Goal: Task Accomplishment & Management: Manage account settings

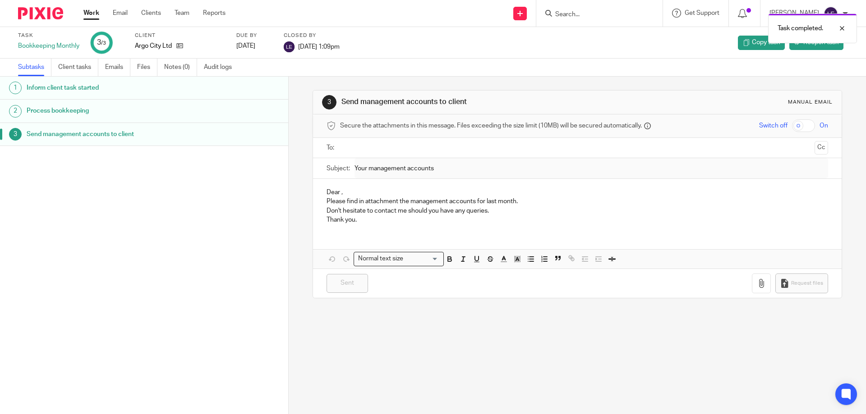
click at [92, 5] on div "Work Email Clients Team Reports Work Email Clients Team Reports Settings" at bounding box center [156, 13] width 165 height 27
click at [92, 13] on link "Work" at bounding box center [91, 13] width 16 height 9
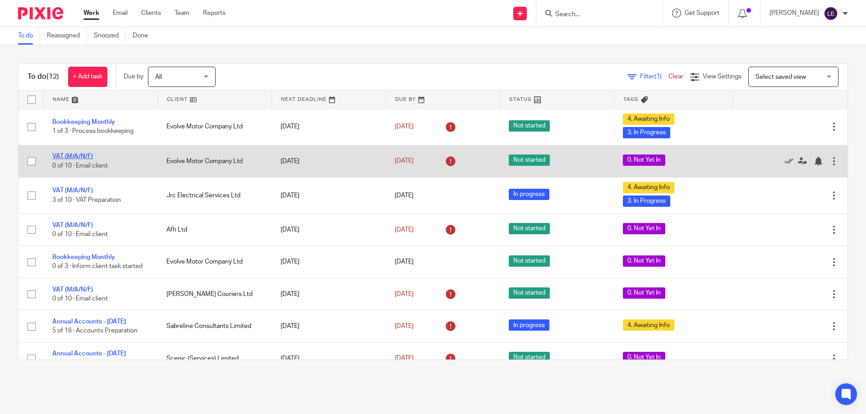
click at [78, 153] on link "VAT (M/A/N/F)" at bounding box center [72, 156] width 41 height 6
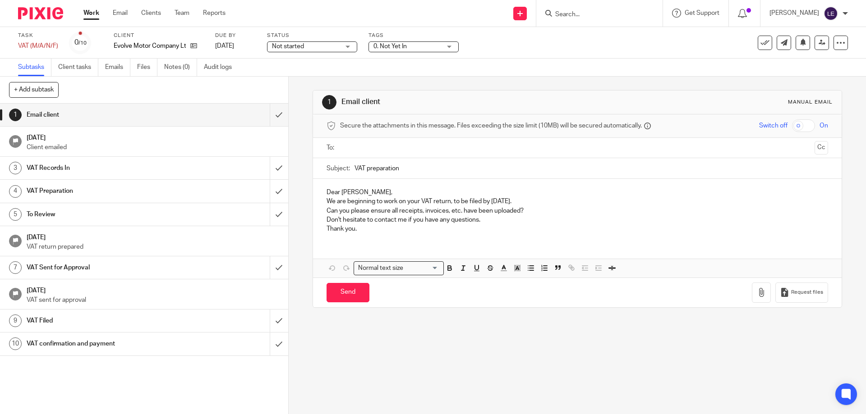
click at [413, 47] on span "0. Not Yet In" at bounding box center [407, 46] width 68 height 9
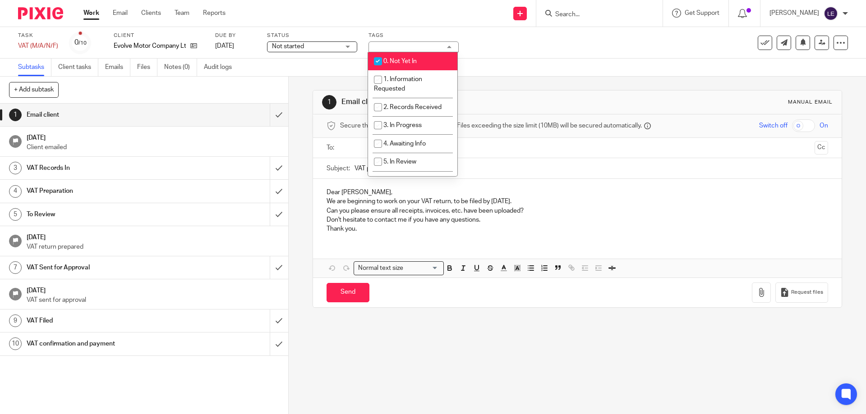
click at [405, 59] on span "0. Not Yet In" at bounding box center [399, 61] width 33 height 6
checkbox input "false"
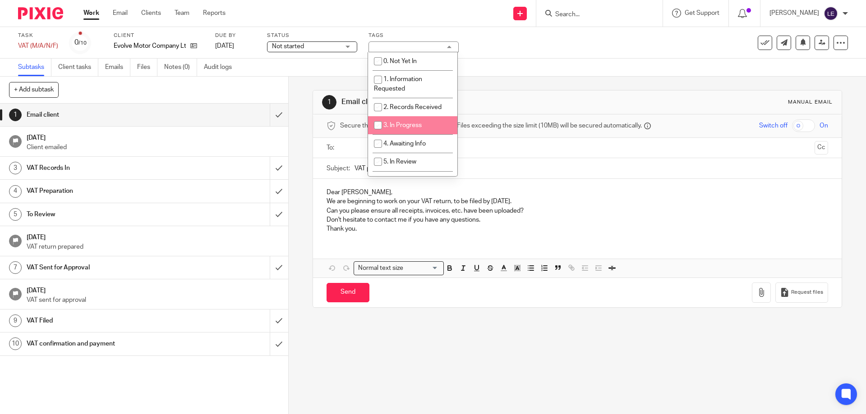
click at [402, 128] on li "3. In Progress" at bounding box center [412, 125] width 89 height 18
checkbox input "true"
drag, startPoint x: 403, startPoint y: 142, endPoint x: 367, endPoint y: 141, distance: 35.6
click at [403, 142] on span "4. Awaiting Info" at bounding box center [404, 144] width 42 height 6
checkbox input "true"
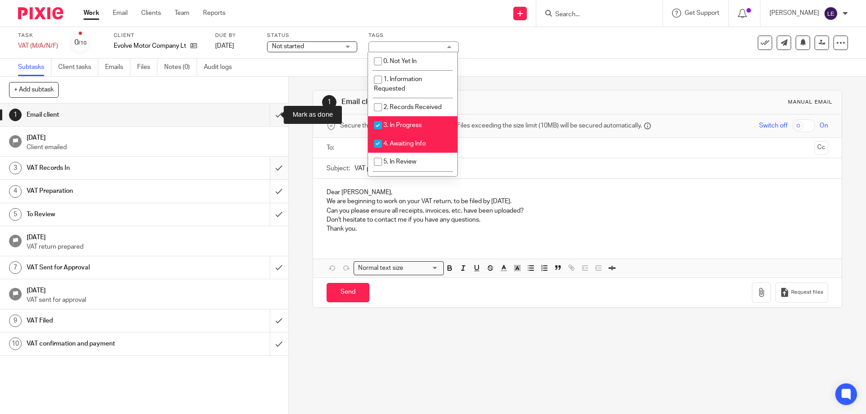
drag, startPoint x: 266, startPoint y: 116, endPoint x: 266, endPoint y: 180, distance: 63.1
click at [266, 119] on input "submit" at bounding box center [144, 115] width 288 height 23
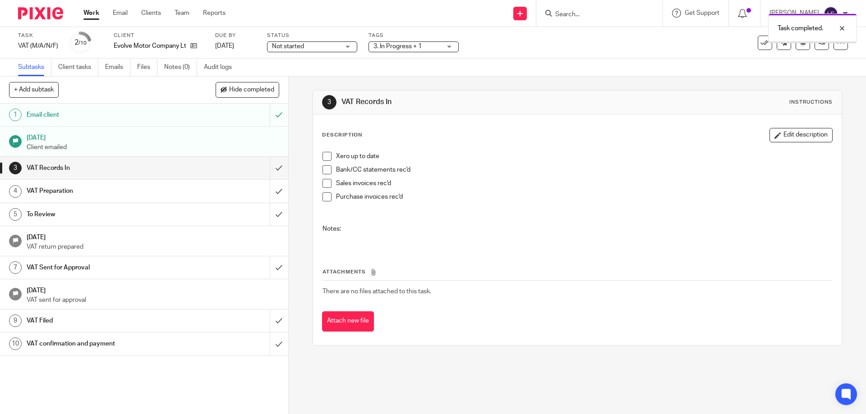
click at [268, 170] on input "submit" at bounding box center [144, 168] width 288 height 23
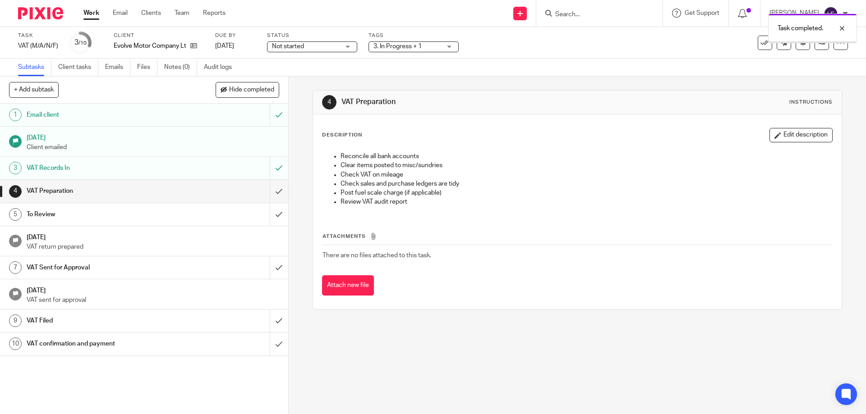
click at [308, 38] on label "Status" at bounding box center [312, 35] width 90 height 7
click at [305, 44] on span "Not started" at bounding box center [306, 46] width 68 height 9
click at [295, 74] on li "In progress" at bounding box center [311, 79] width 89 height 18
click at [90, 15] on link "Work" at bounding box center [91, 13] width 16 height 9
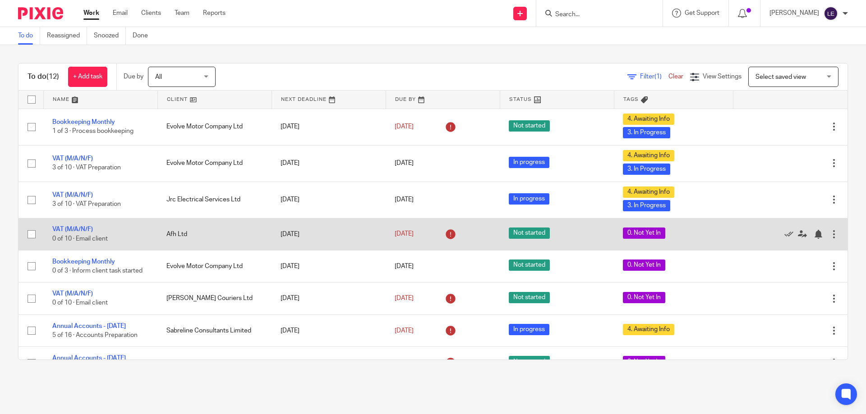
click at [80, 224] on td "VAT (M/A/N/F) 0 of 10 · Email client" at bounding box center [100, 234] width 114 height 32
click at [77, 230] on link "VAT (M/A/N/F)" at bounding box center [72, 229] width 41 height 6
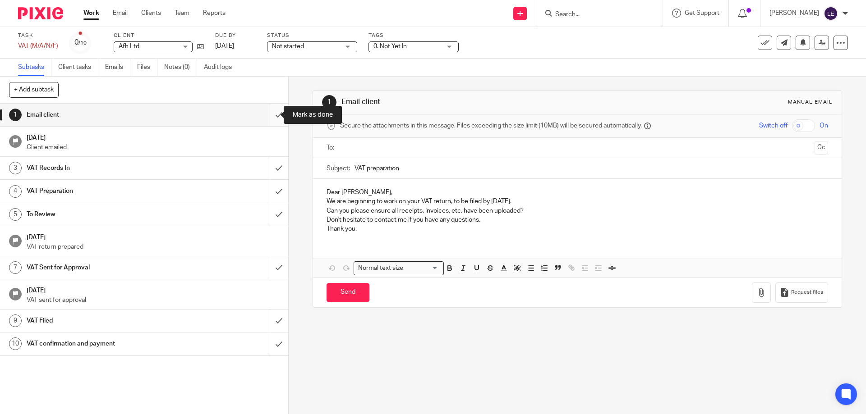
click at [274, 116] on input "submit" at bounding box center [144, 115] width 288 height 23
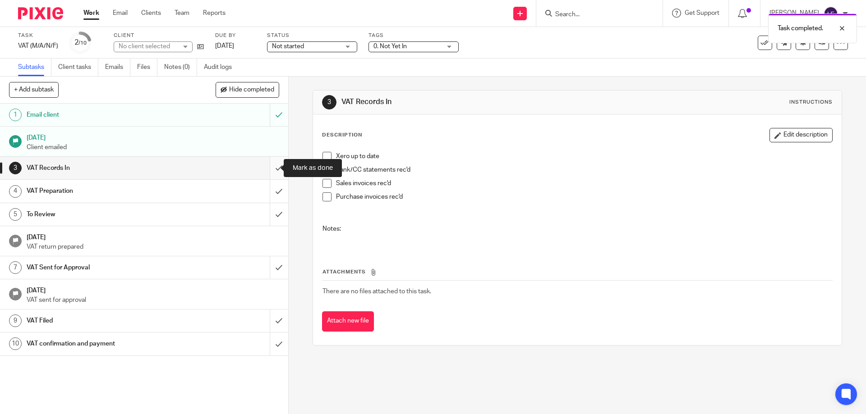
click at [263, 174] on input "submit" at bounding box center [144, 168] width 288 height 23
click at [268, 190] on input "submit" at bounding box center [144, 191] width 288 height 23
click at [89, 17] on link "Work" at bounding box center [91, 13] width 16 height 9
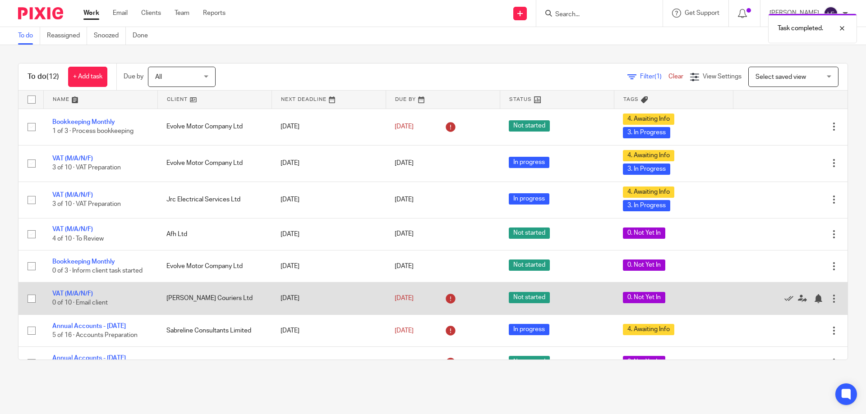
scroll to position [45, 0]
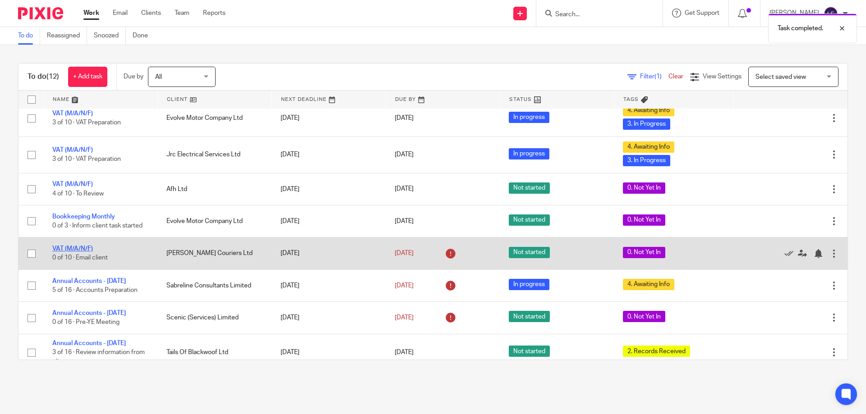
click at [71, 252] on link "VAT (M/A/N/F)" at bounding box center [72, 249] width 41 height 6
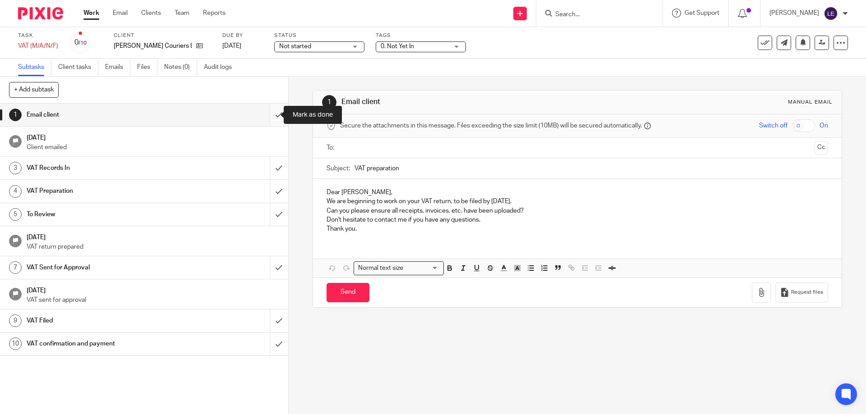
drag, startPoint x: 276, startPoint y: 111, endPoint x: 268, endPoint y: 113, distance: 8.3
click at [274, 111] on input "submit" at bounding box center [144, 115] width 288 height 23
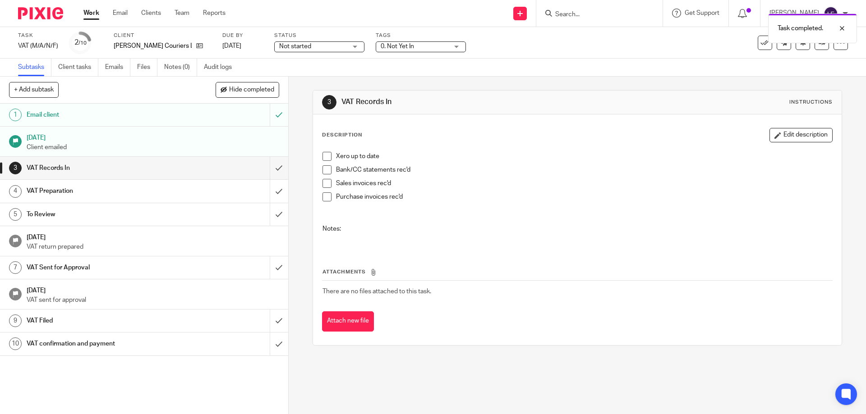
click at [397, 50] on span "0. Not Yet In" at bounding box center [415, 46] width 68 height 9
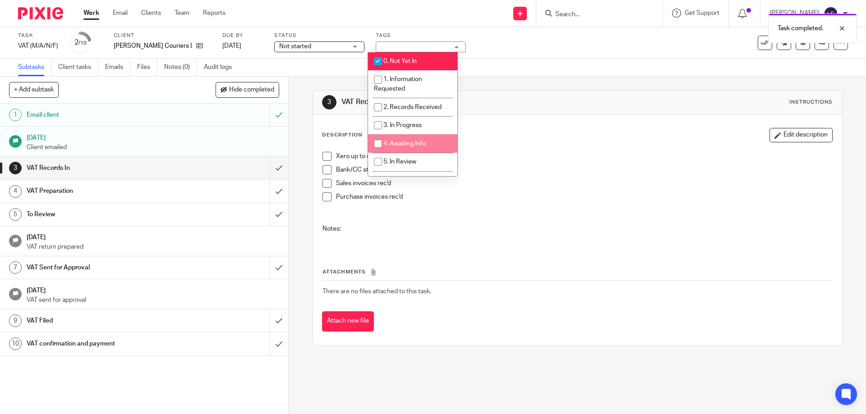
click at [399, 138] on li "4. Awaiting Info" at bounding box center [412, 143] width 89 height 18
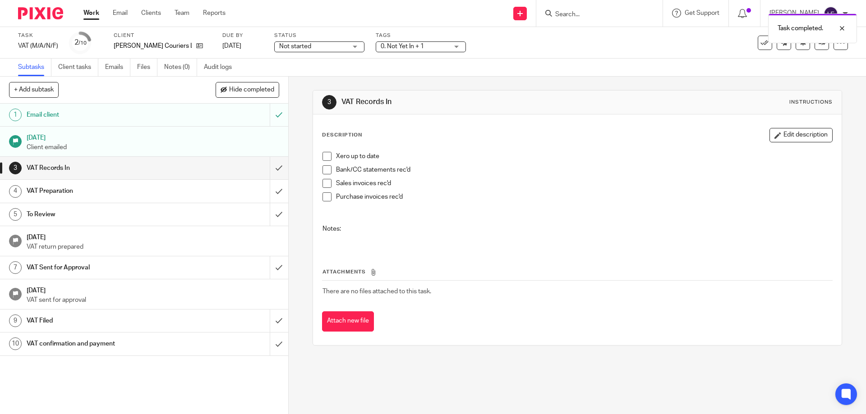
drag, startPoint x: 607, startPoint y: 125, endPoint x: 73, endPoint y: 0, distance: 548.0
click at [606, 125] on div "Description Edit description Xero up to date Bank/CC statements rec'd Sales inv…" at bounding box center [577, 230] width 528 height 231
click at [404, 47] on span "0. Not Yet In + 1" at bounding box center [402, 46] width 43 height 6
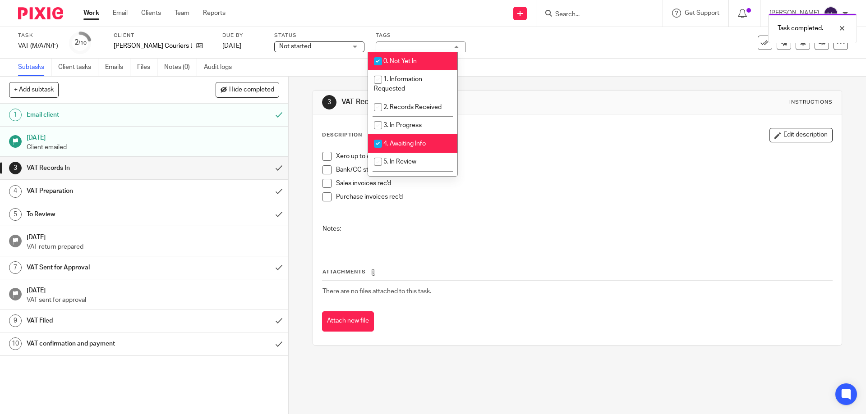
drag, startPoint x: 404, startPoint y: 140, endPoint x: 166, endPoint y: 42, distance: 257.9
click at [402, 139] on li "4. Awaiting Info" at bounding box center [412, 143] width 89 height 18
checkbox input "false"
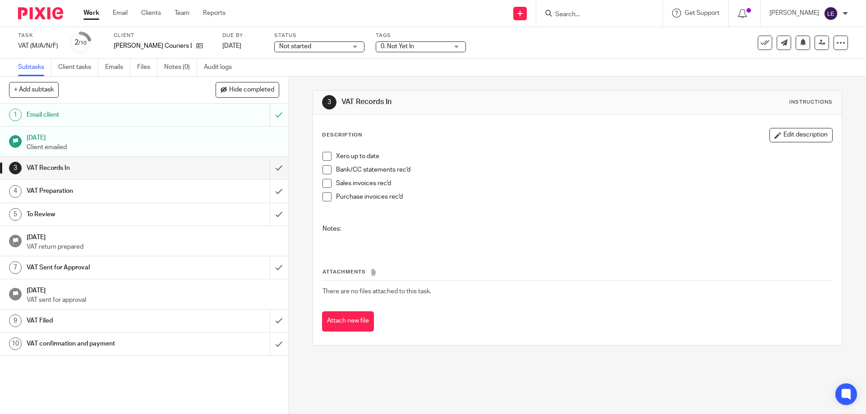
click at [85, 13] on link "Work" at bounding box center [91, 13] width 16 height 9
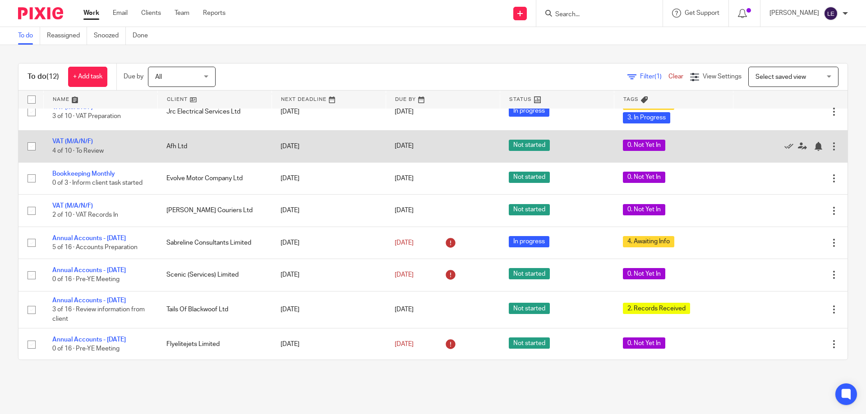
scroll to position [153, 0]
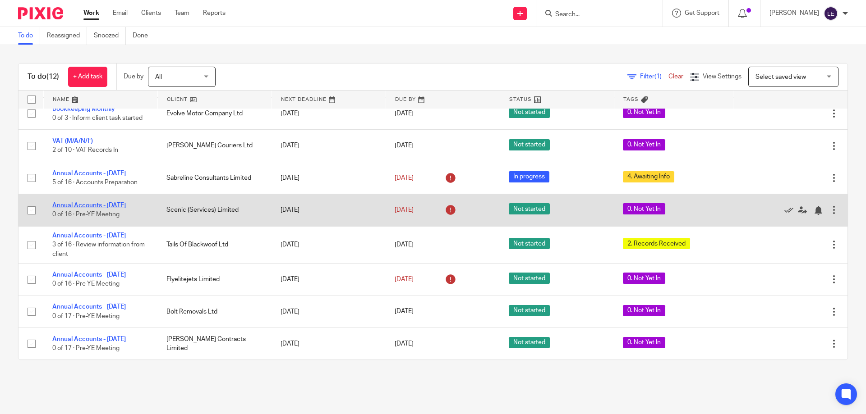
click at [98, 207] on link "Annual Accounts - [DATE]" at bounding box center [89, 206] width 74 height 6
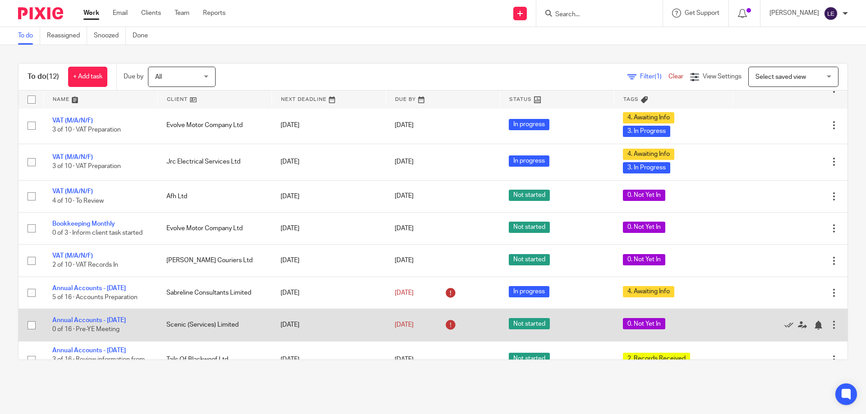
scroll to position [153, 0]
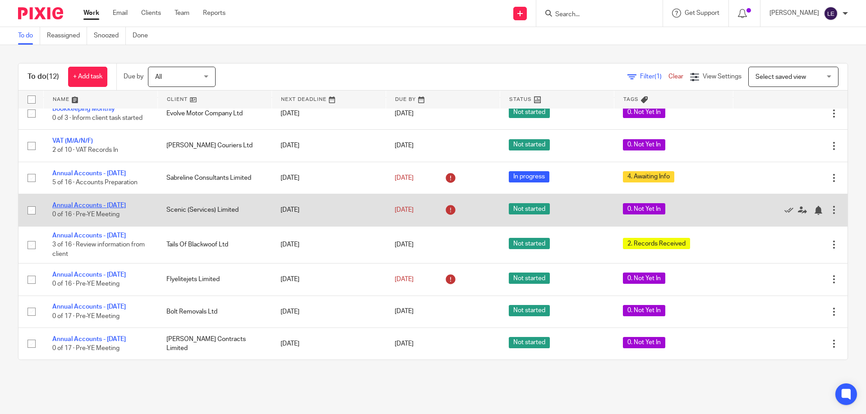
click at [80, 205] on link "Annual Accounts - [DATE]" at bounding box center [89, 206] width 74 height 6
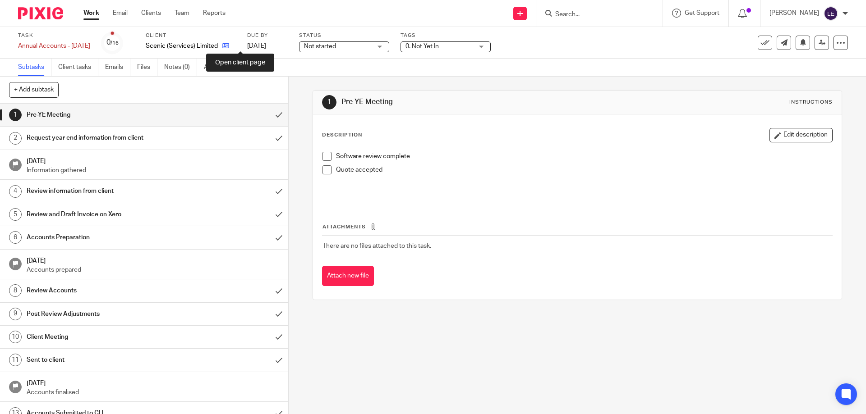
click at [229, 43] on icon at bounding box center [225, 45] width 7 height 7
drag, startPoint x: 264, startPoint y: 114, endPoint x: 262, endPoint y: 127, distance: 13.2
click at [264, 114] on input "submit" at bounding box center [144, 115] width 288 height 23
click at [263, 134] on input "submit" at bounding box center [144, 138] width 288 height 23
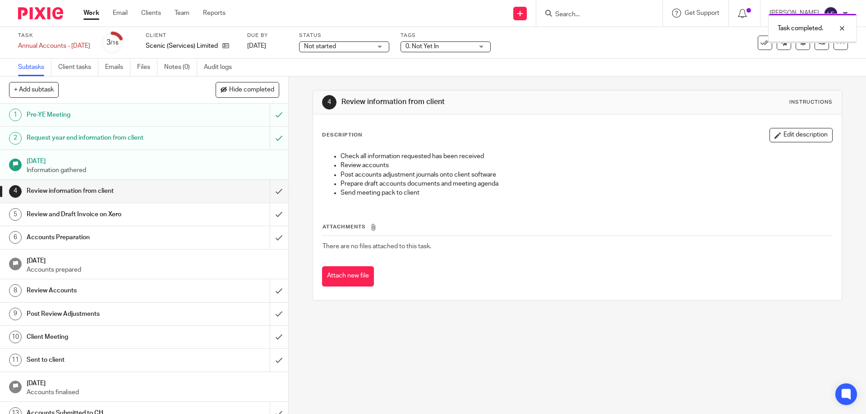
click at [269, 138] on input "submit" at bounding box center [144, 138] width 288 height 23
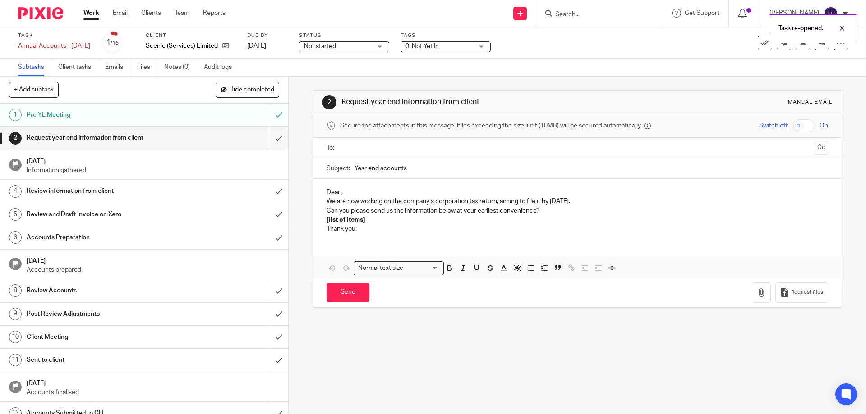
drag, startPoint x: 370, startPoint y: 42, endPoint x: 360, endPoint y: 68, distance: 27.4
click at [369, 42] on span "Not started" at bounding box center [338, 46] width 68 height 9
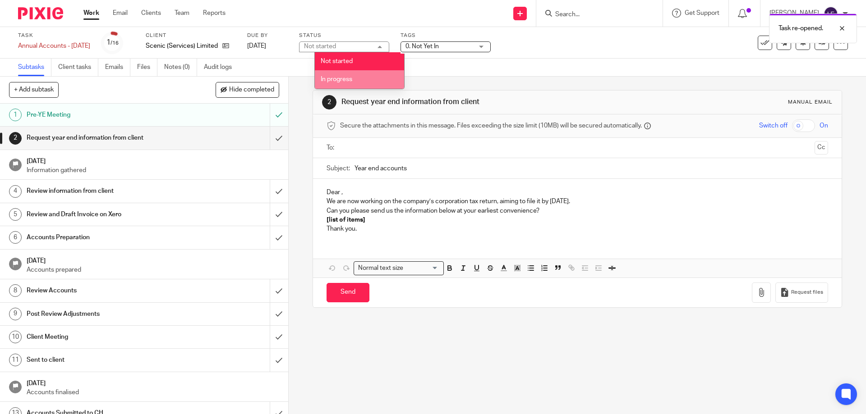
click at [342, 87] on li "In progress" at bounding box center [359, 79] width 89 height 18
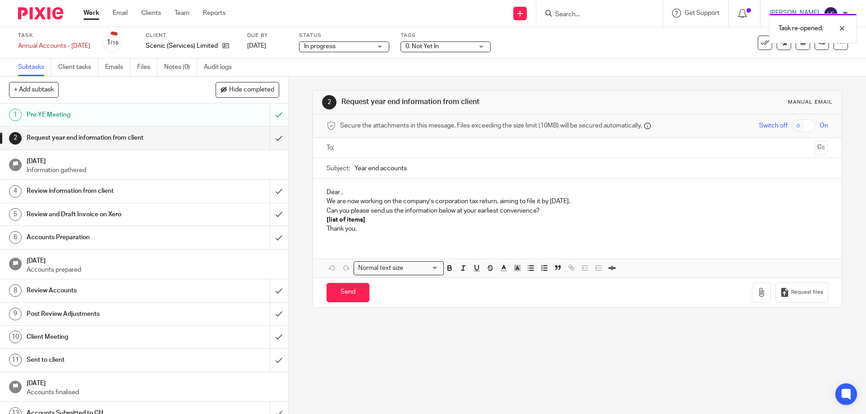
click at [473, 46] on span "0. Not Yet In" at bounding box center [439, 46] width 68 height 9
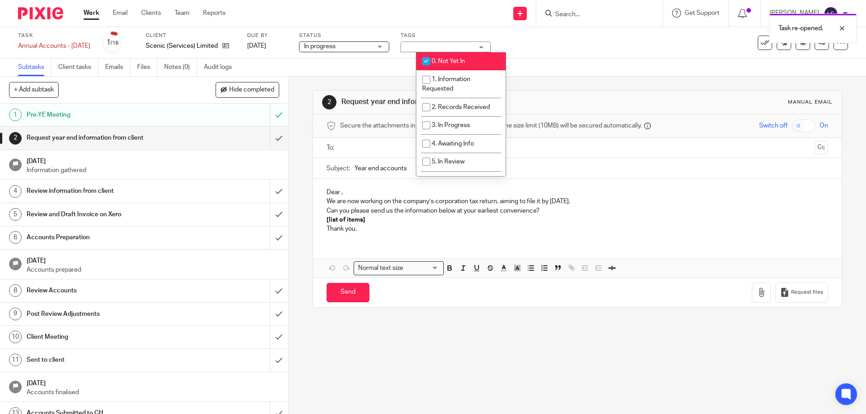
click at [470, 60] on li "0. Not Yet In" at bounding box center [460, 61] width 89 height 18
checkbox input "false"
click at [598, 61] on div "Subtasks Client tasks Emails Files Notes (0) Audit logs" at bounding box center [433, 68] width 866 height 18
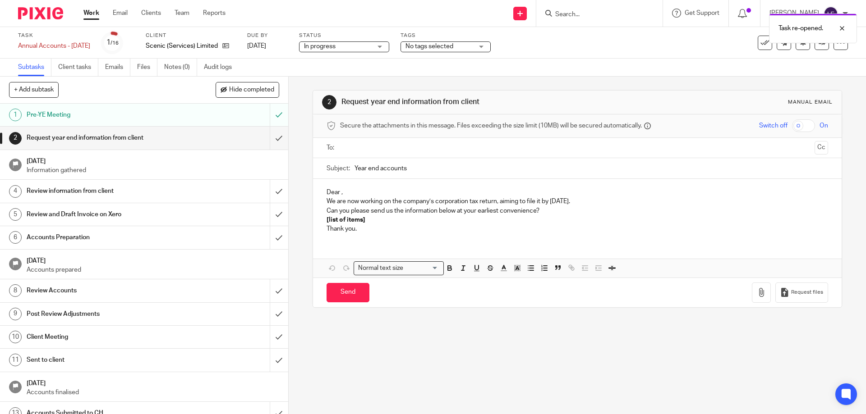
click at [441, 51] on div "No tags selected" at bounding box center [445, 46] width 90 height 11
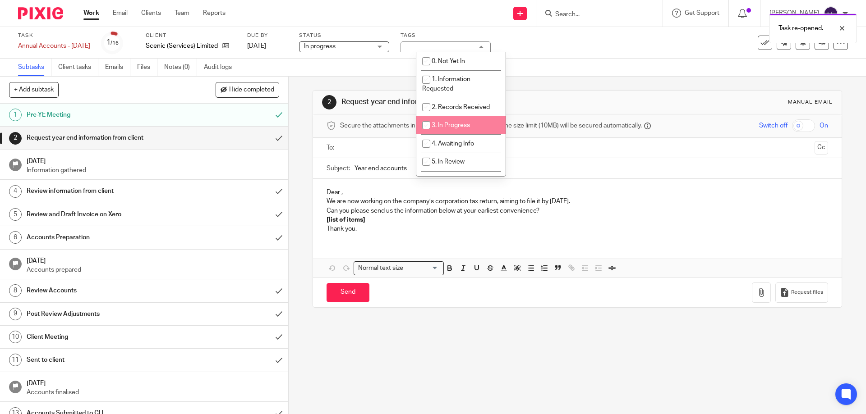
drag, startPoint x: 449, startPoint y: 124, endPoint x: 685, endPoint y: 80, distance: 239.9
click at [450, 124] on span "3. In Progress" at bounding box center [451, 125] width 38 height 6
checkbox input "true"
click at [685, 78] on div "2 Request year end information from client Manual email Secure the attachments …" at bounding box center [577, 199] width 529 height 245
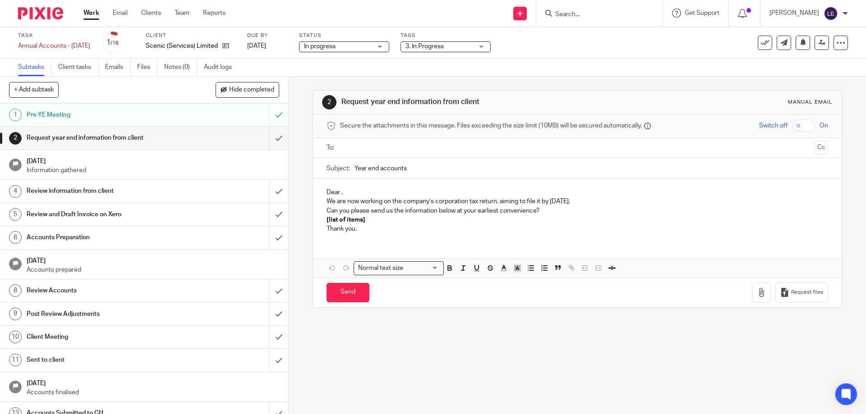
click at [90, 18] on link "Work" at bounding box center [91, 13] width 16 height 9
